Goal: Task Accomplishment & Management: Complete application form

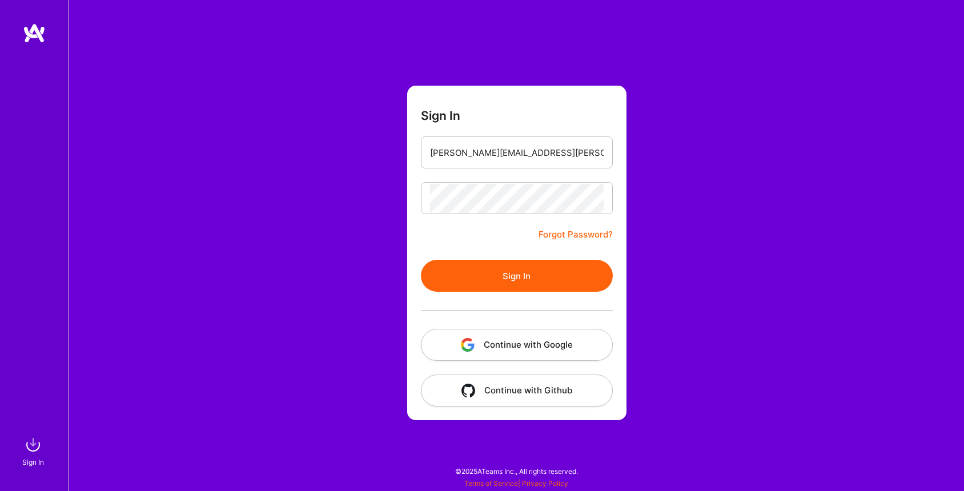
click at [532, 292] on div at bounding box center [517, 310] width 192 height 37
click at [542, 280] on button "Sign In" at bounding box center [517, 276] width 192 height 32
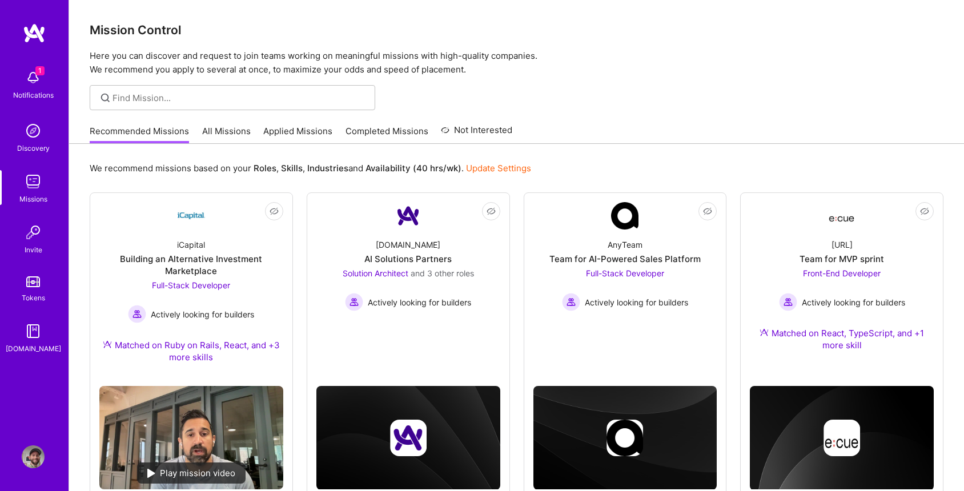
click at [692, 80] on div "Mission Control Here you can discover and request to join teams working on mean…" at bounding box center [516, 417] width 895 height 835
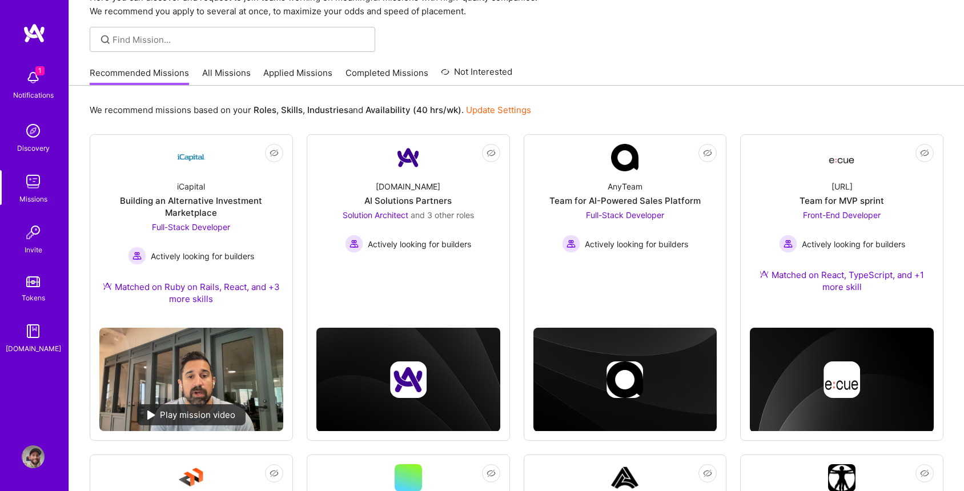
scroll to position [67, 0]
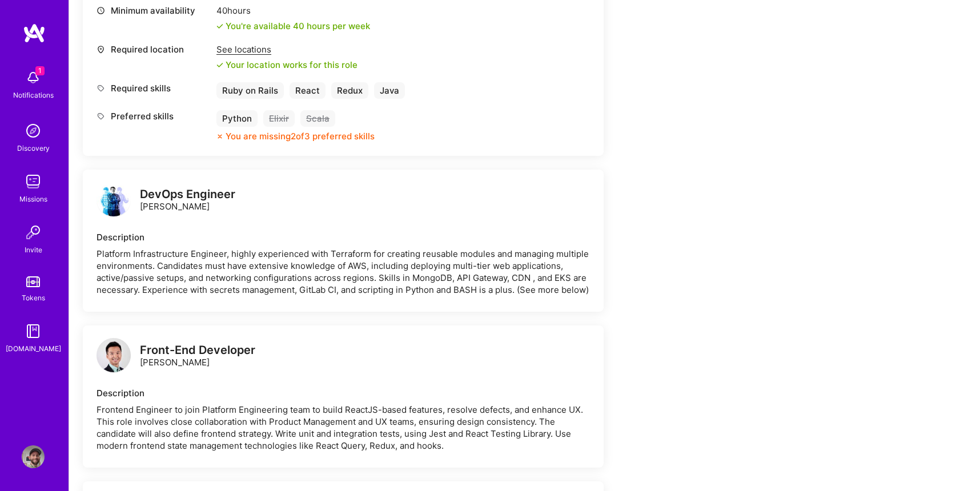
scroll to position [508, 0]
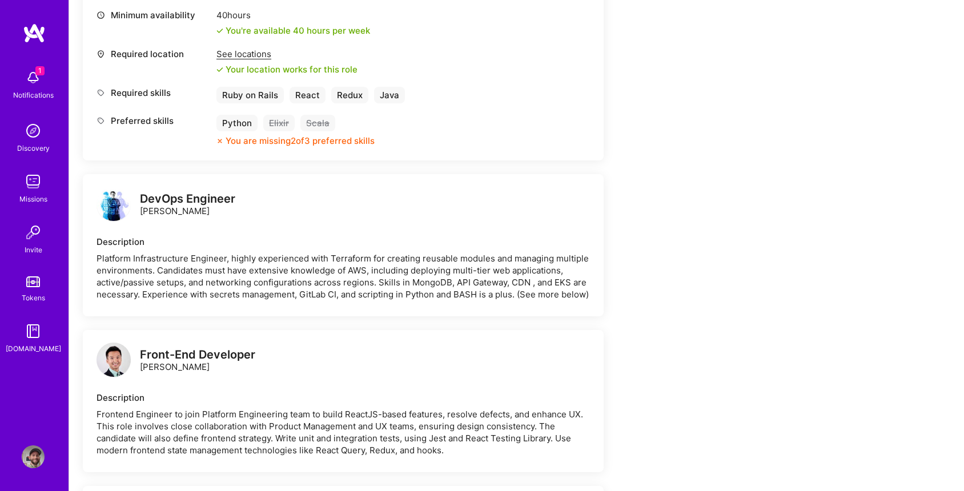
click at [112, 362] on img at bounding box center [114, 360] width 34 height 34
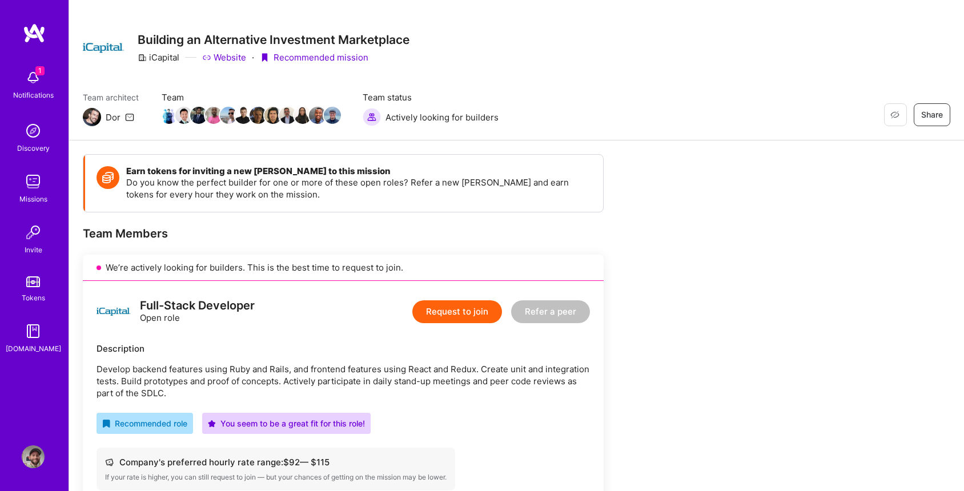
scroll to position [14, 0]
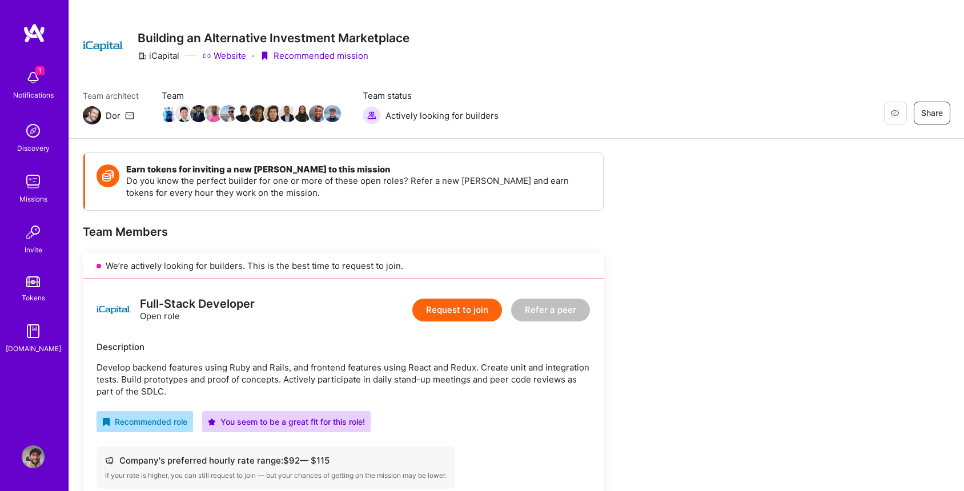
click at [450, 311] on button "Request to join" at bounding box center [457, 310] width 90 height 23
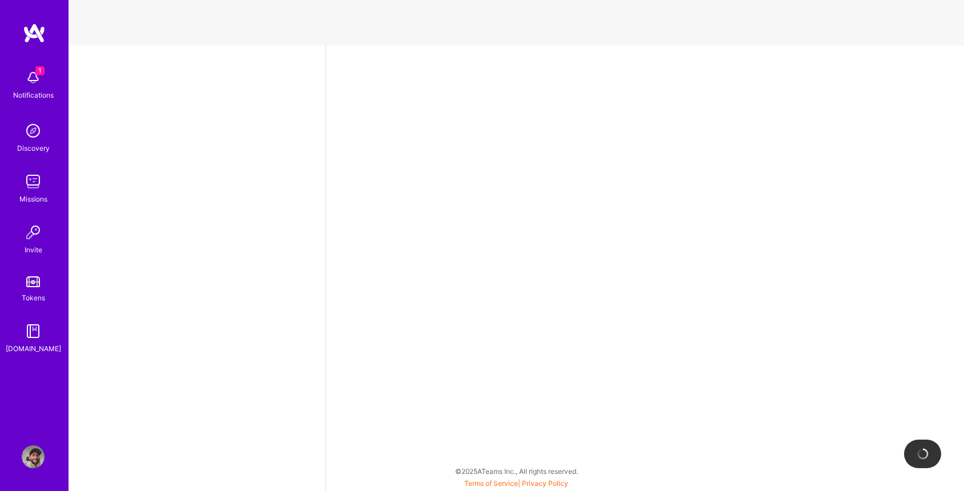
select select "US"
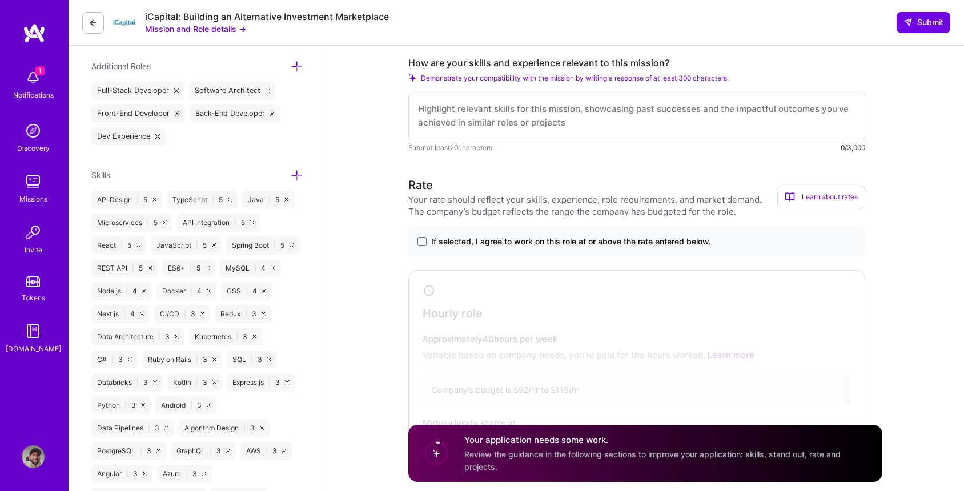
scroll to position [398, 0]
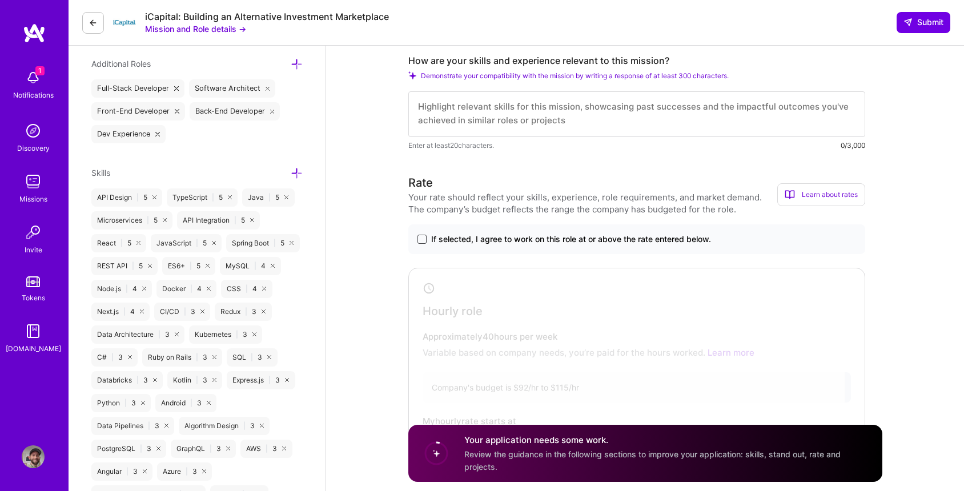
click at [425, 242] on span at bounding box center [421, 239] width 9 height 9
click at [0, 0] on input "If selected, I agree to work on this role at or above the rate entered below." at bounding box center [0, 0] width 0 height 0
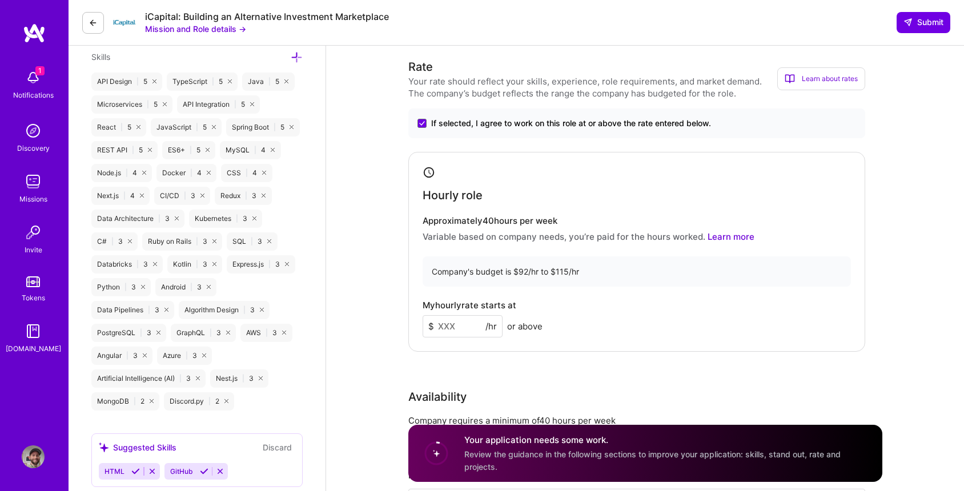
scroll to position [532, 0]
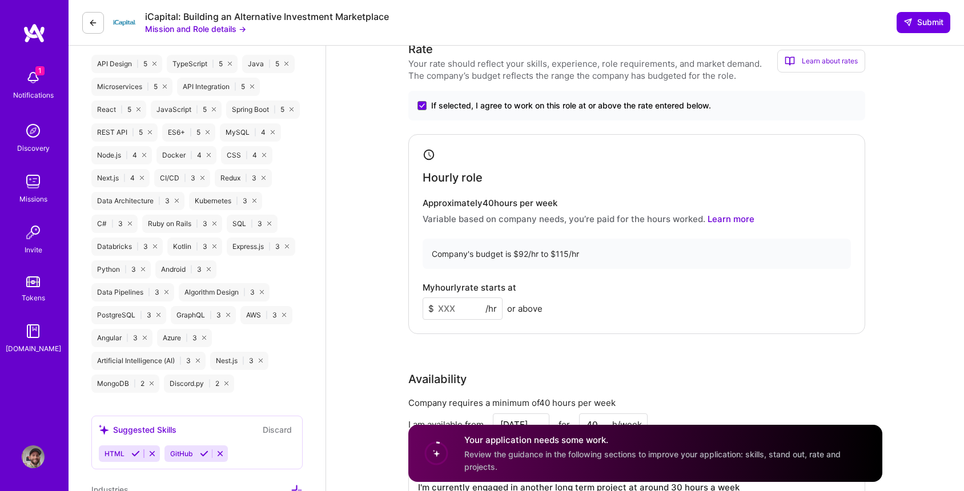
drag, startPoint x: 451, startPoint y: 308, endPoint x: 408, endPoint y: 308, distance: 42.8
click at [408, 308] on div "Hourly role Approximately 40 hours per week Variable based on company needs, yo…" at bounding box center [636, 234] width 457 height 200
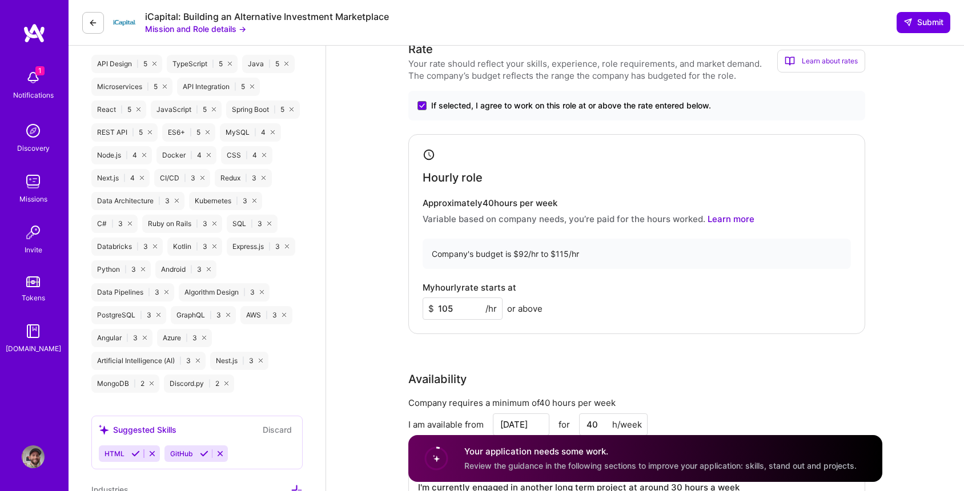
type input "105"
click at [686, 300] on div "My hourly rate starts at $ 105 /hr or above" at bounding box center [637, 301] width 428 height 37
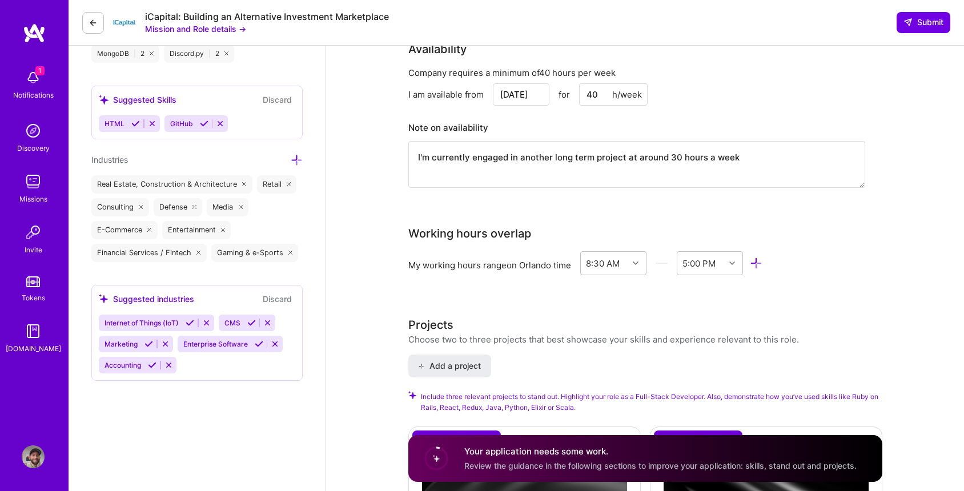
scroll to position [870, 0]
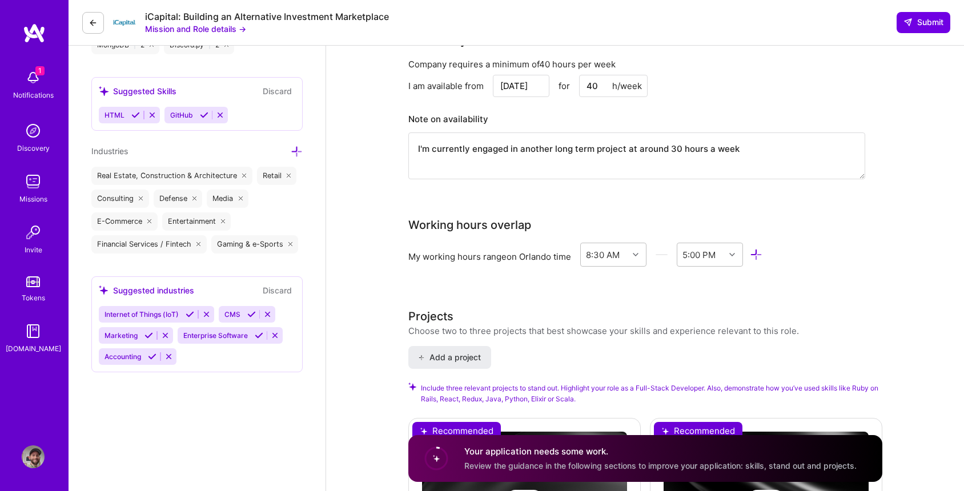
drag, startPoint x: 678, startPoint y: 144, endPoint x: 668, endPoint y: 142, distance: 11.1
click at [668, 142] on textarea "I'm currently engaged in another long term project at around 30 hours a week" at bounding box center [636, 155] width 457 height 47
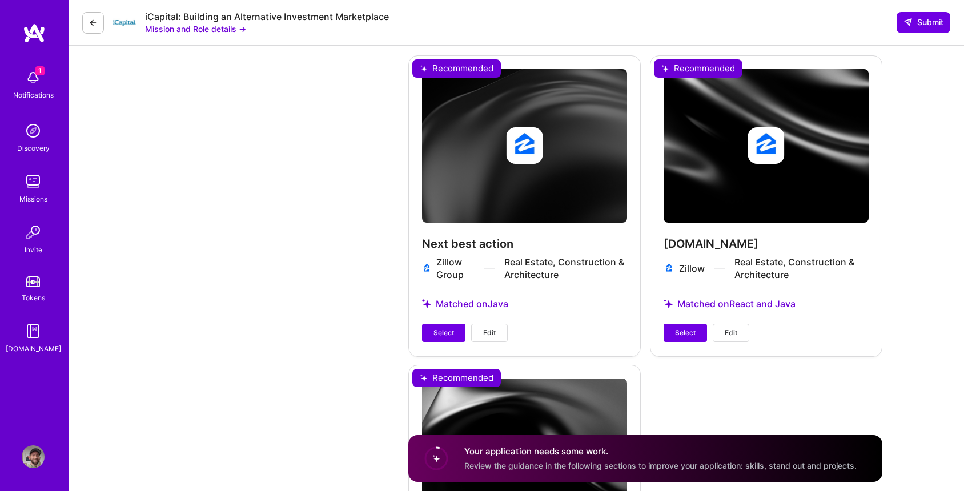
scroll to position [1323, 0]
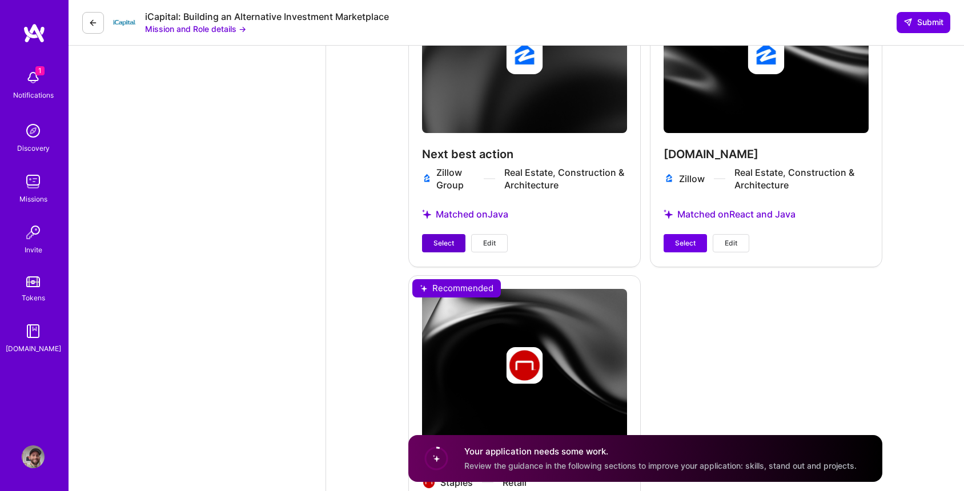
type textarea "I'm currently engaged in another long term project at around 25 hours a week"
click at [447, 243] on span "Select" at bounding box center [443, 243] width 21 height 10
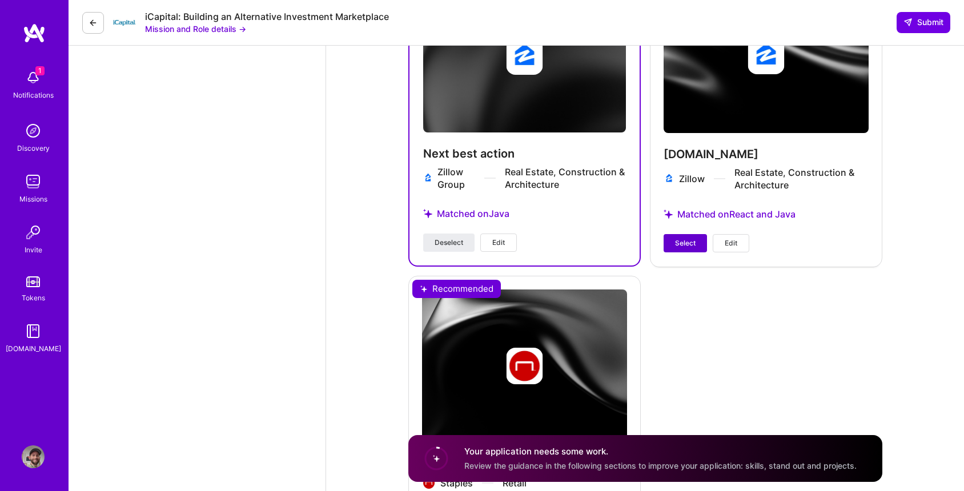
click at [677, 244] on span "Select" at bounding box center [685, 243] width 21 height 10
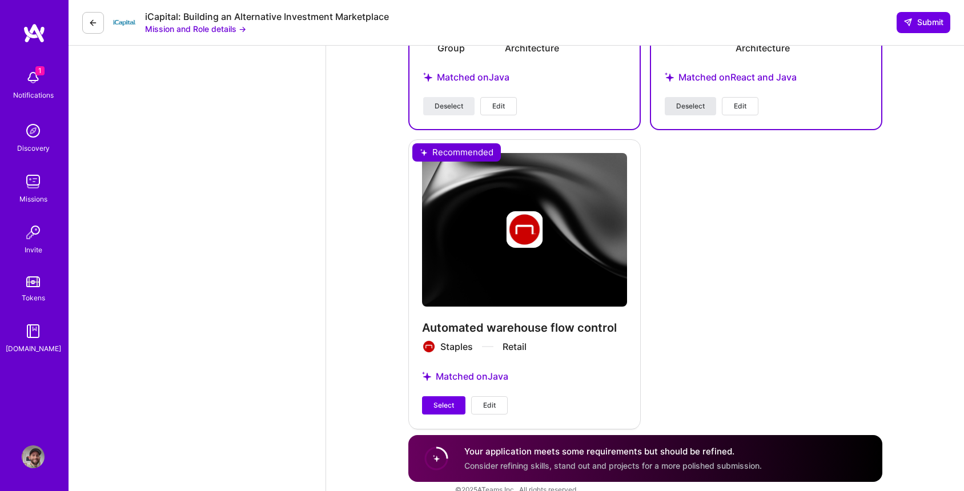
scroll to position [1477, 0]
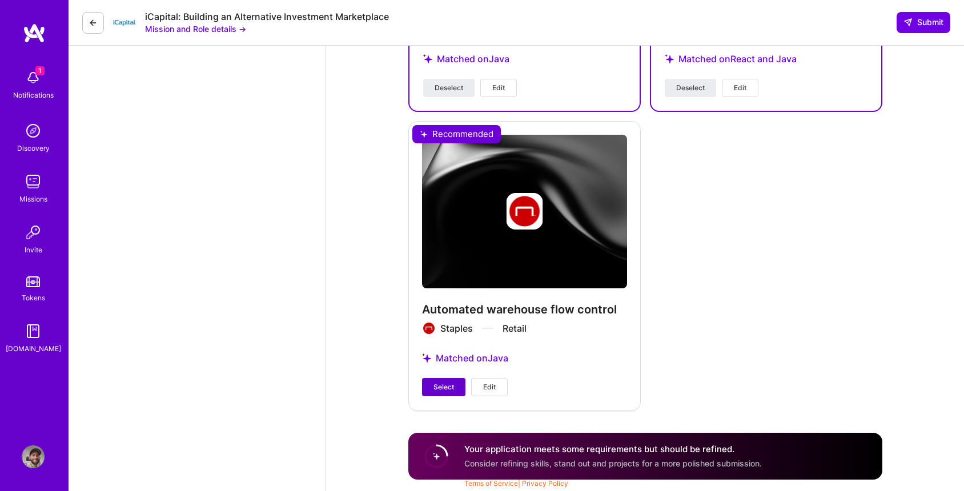
click at [432, 388] on button "Select" at bounding box center [443, 387] width 43 height 18
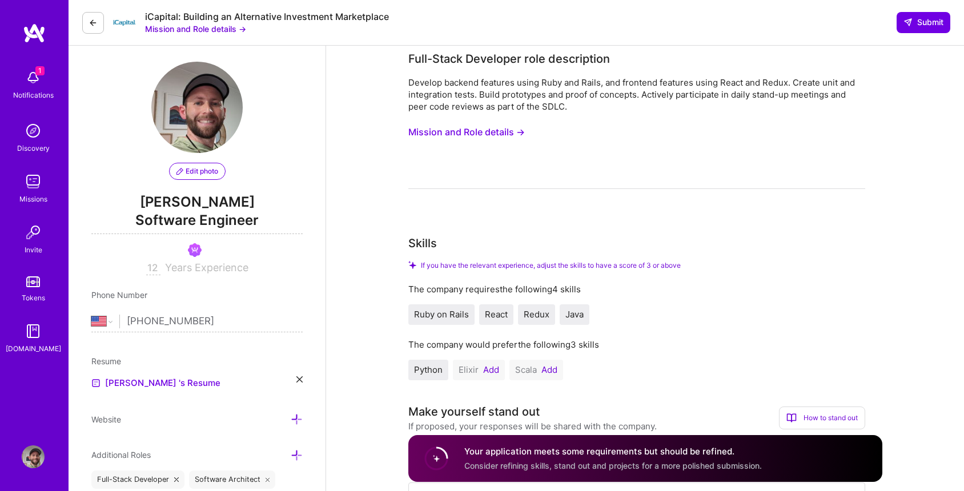
scroll to position [0, 0]
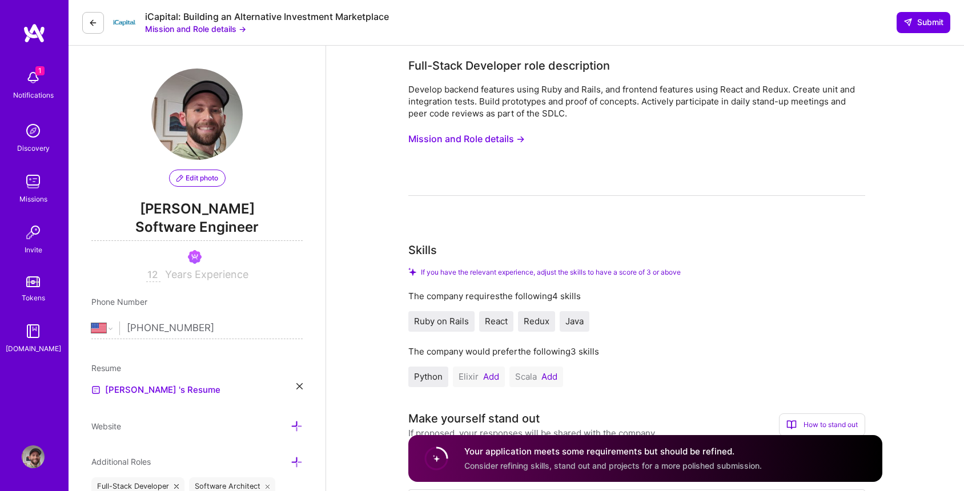
click at [519, 137] on button "Mission and Role details →" at bounding box center [466, 138] width 117 height 21
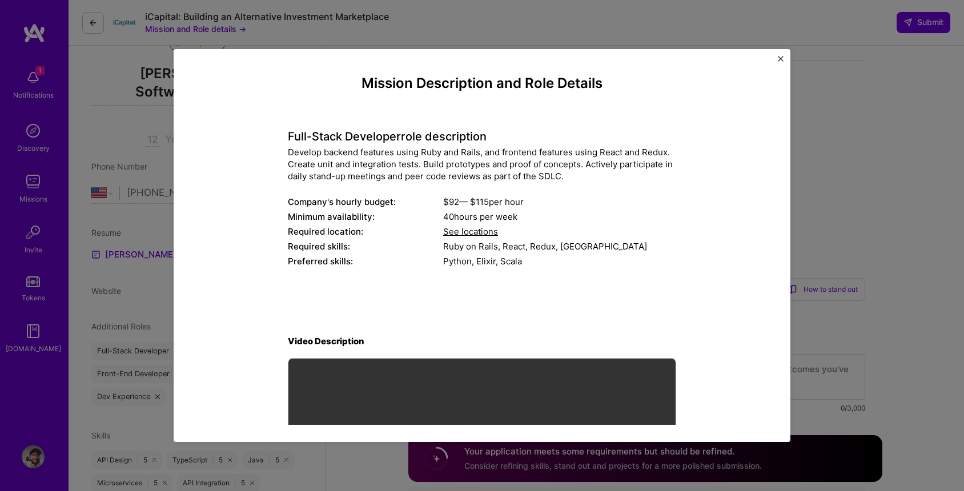
click at [782, 62] on button "Close" at bounding box center [781, 62] width 6 height 12
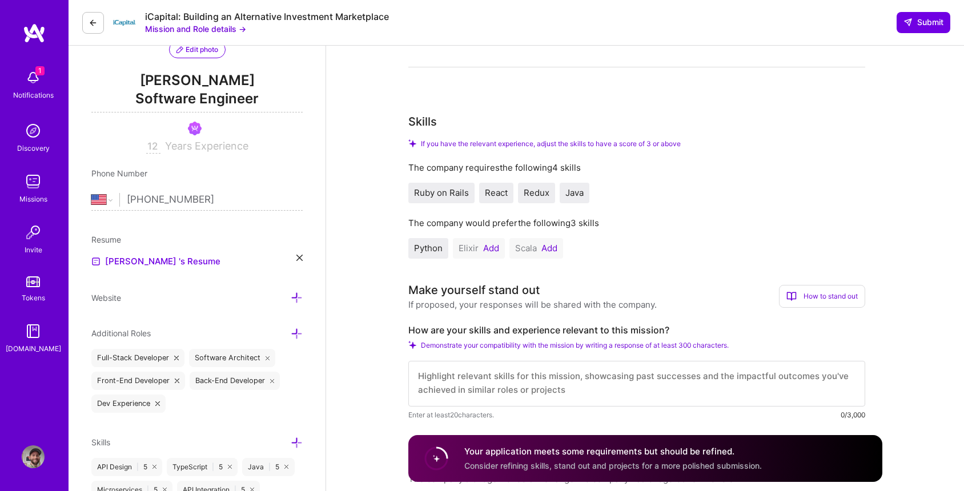
scroll to position [350, 0]
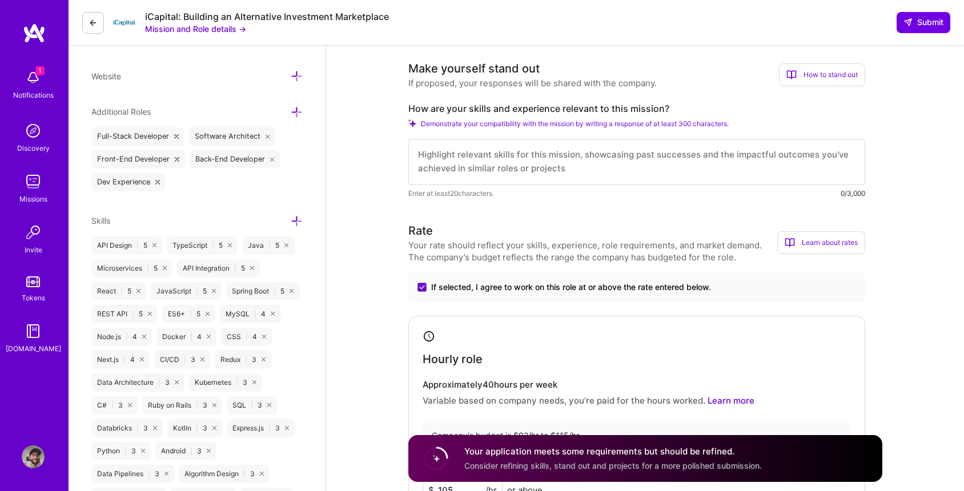
click at [471, 157] on textarea at bounding box center [636, 162] width 457 height 46
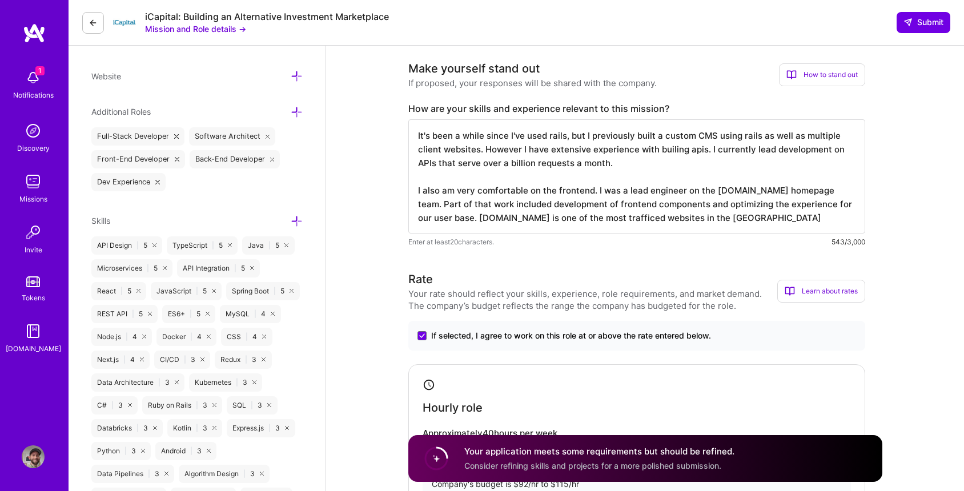
click at [573, 214] on textarea "It's been a while since I've used rails, but I previously built a custom CMS us…" at bounding box center [636, 176] width 457 height 114
click at [589, 220] on textarea "It's been a while since I've used rails, but I previously built a custom CMS us…" at bounding box center [636, 176] width 457 height 114
click at [579, 223] on textarea "It's been a while since I've used rails, but I previously built a custom CMS us…" at bounding box center [636, 176] width 457 height 114
click at [594, 219] on textarea "It's been a while since I've used rails, but I previously built a custom CMS us…" at bounding box center [636, 176] width 457 height 114
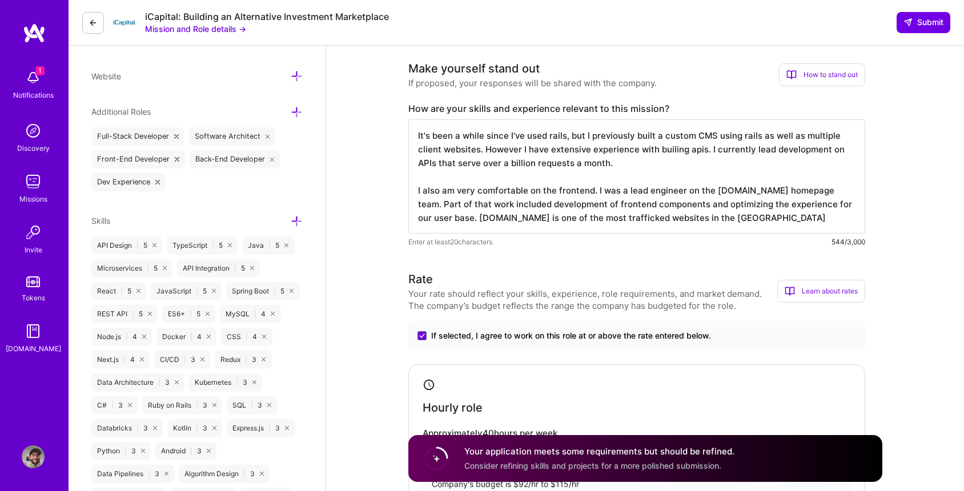
click at [736, 212] on textarea "It's been a while since I've used rails, but I previously built a custom CMS us…" at bounding box center [636, 176] width 457 height 114
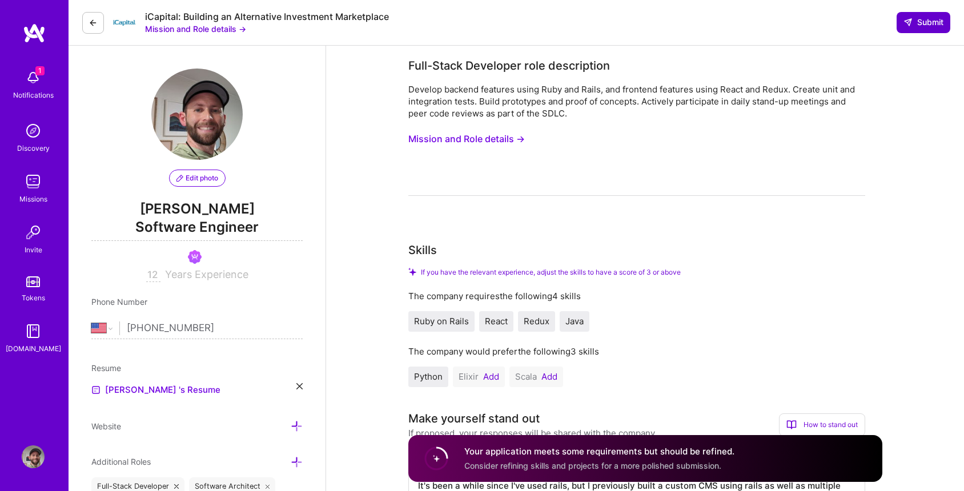
type textarea "It's been a while since I've used rails, but I previously built a custom CMS us…"
click at [923, 22] on span "Submit" at bounding box center [923, 22] width 40 height 11
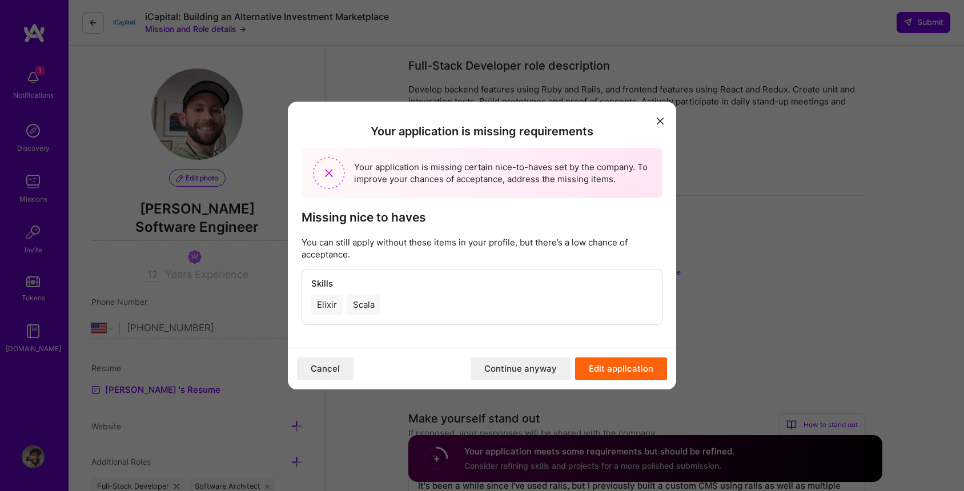
click at [529, 370] on button "Continue anyway" at bounding box center [521, 369] width 100 height 23
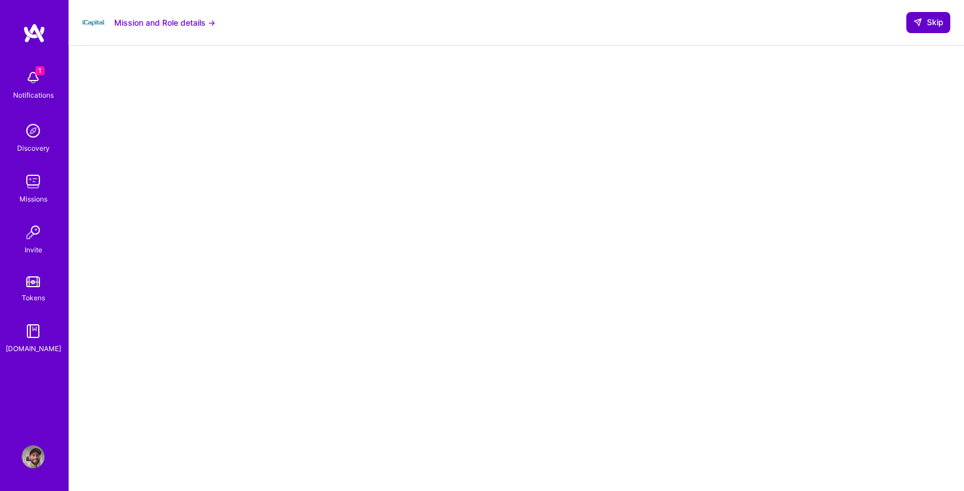
click at [931, 13] on button "Skip" at bounding box center [928, 22] width 44 height 21
select select "US"
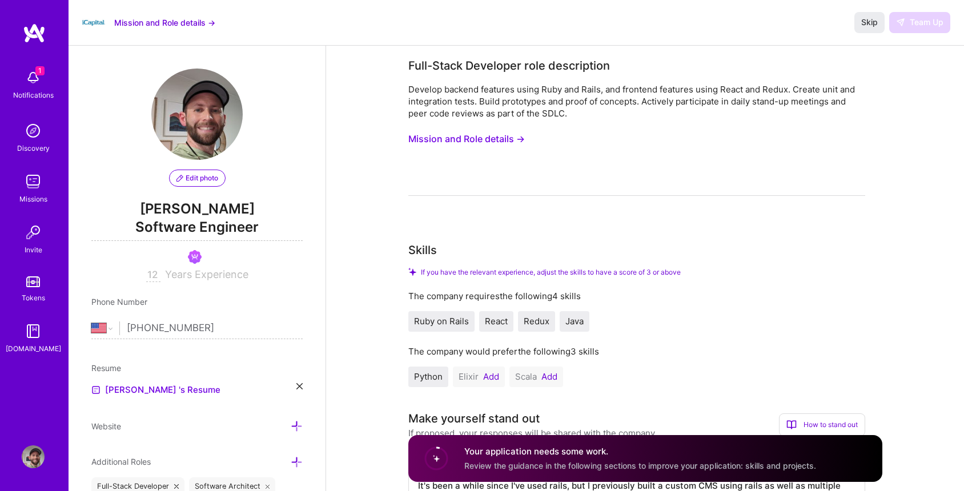
click at [23, 182] on img at bounding box center [33, 181] width 23 height 23
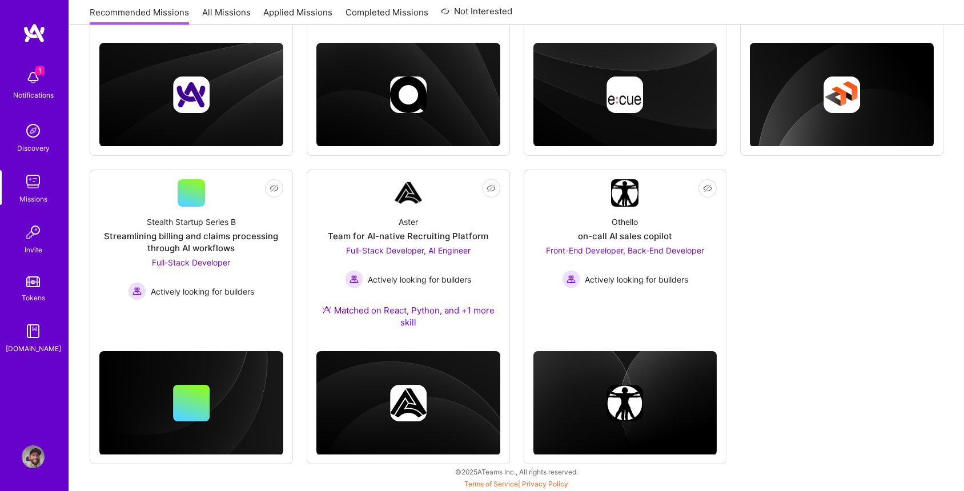
scroll to position [332, 0]
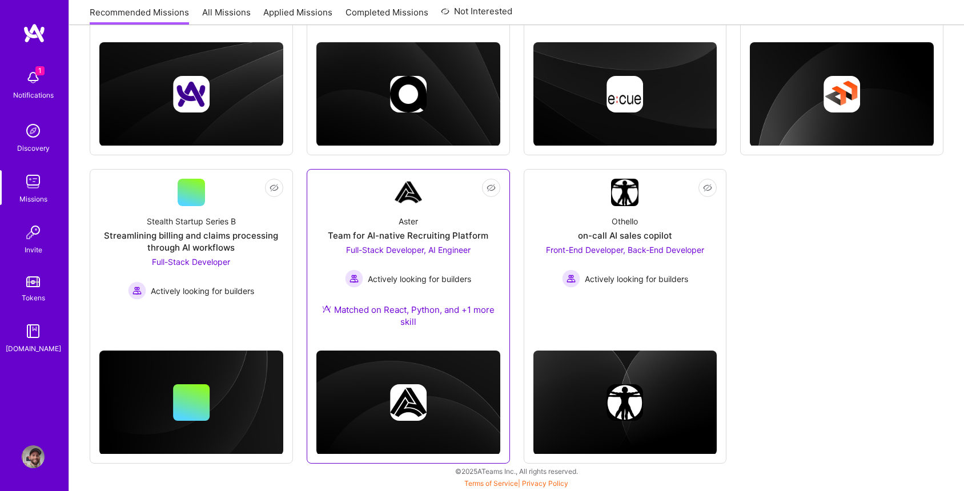
click at [447, 237] on div "Team for AI-native Recruiting Platform" at bounding box center [408, 236] width 160 height 12
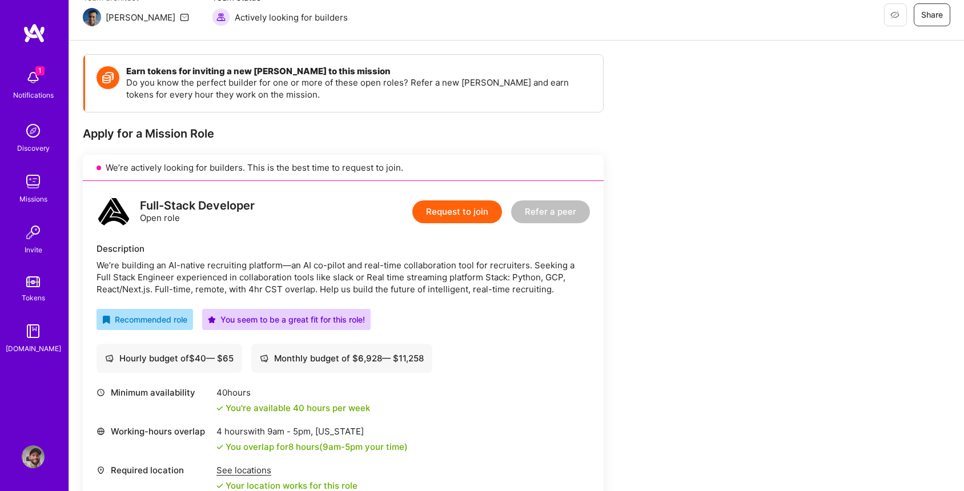
scroll to position [26, 0]
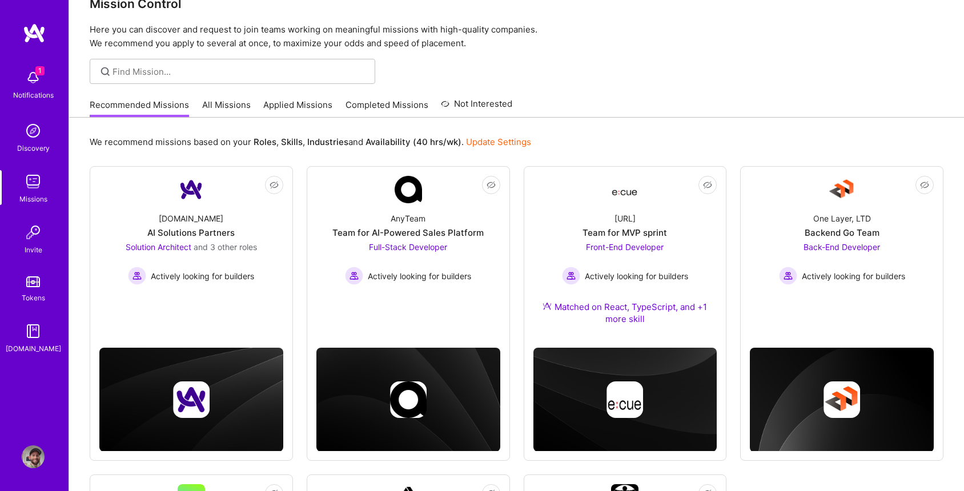
scroll to position [332, 0]
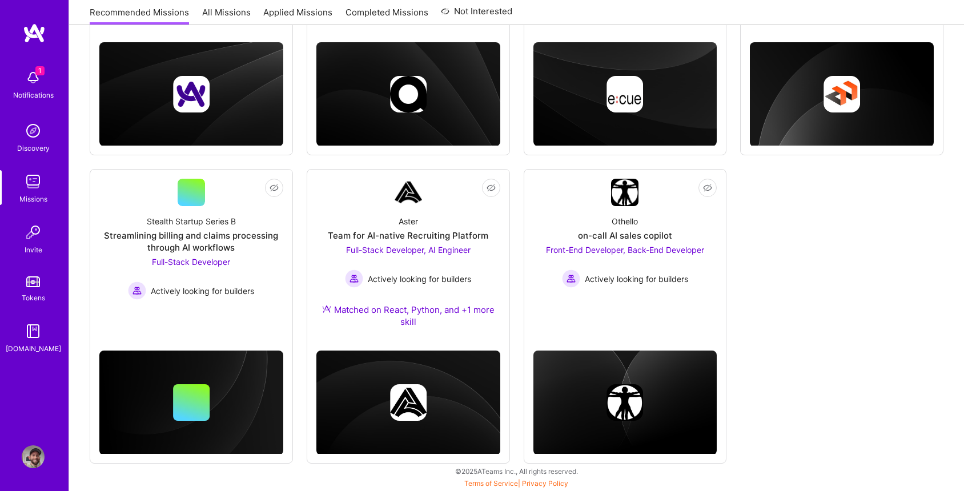
click at [42, 84] on img at bounding box center [33, 77] width 23 height 23
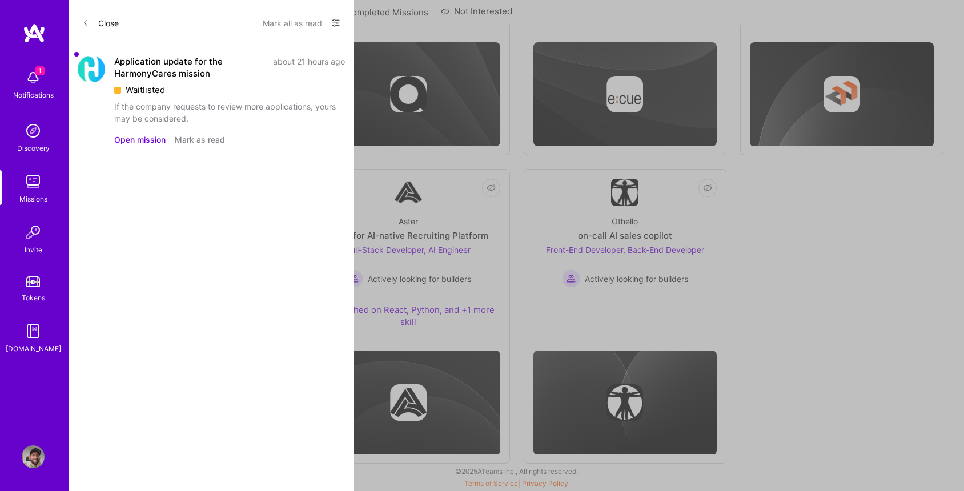
click at [90, 22] on button "Close" at bounding box center [100, 23] width 37 height 18
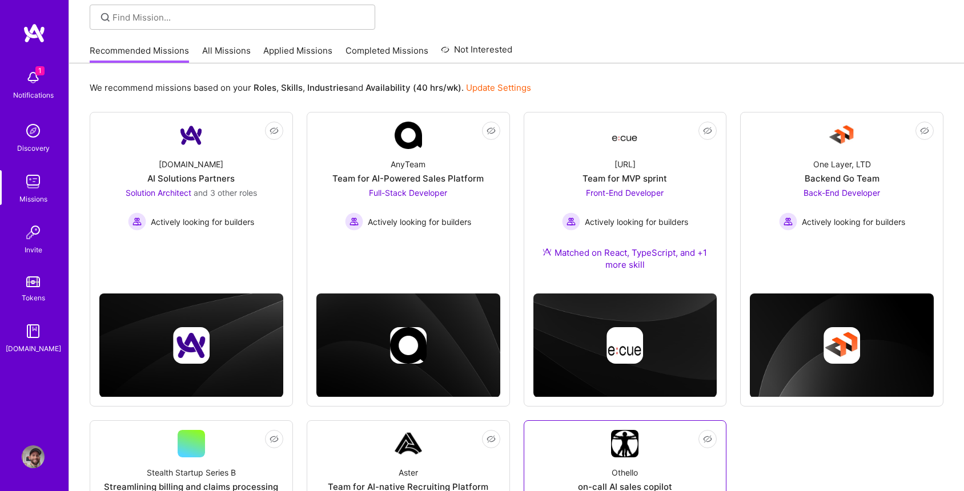
scroll to position [0, 0]
